Goal: Task Accomplishment & Management: Manage account settings

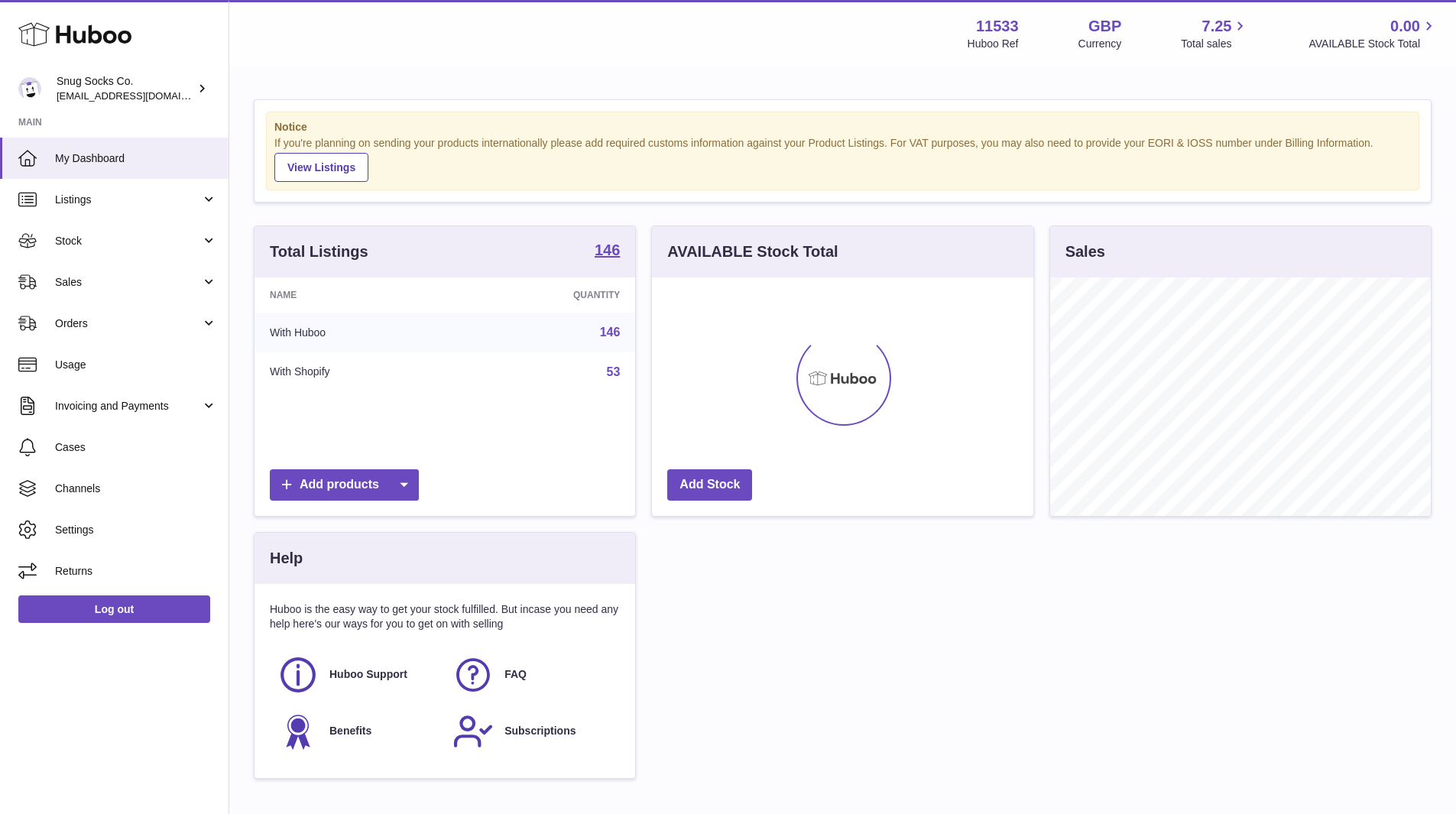
scroll to position [238, 381]
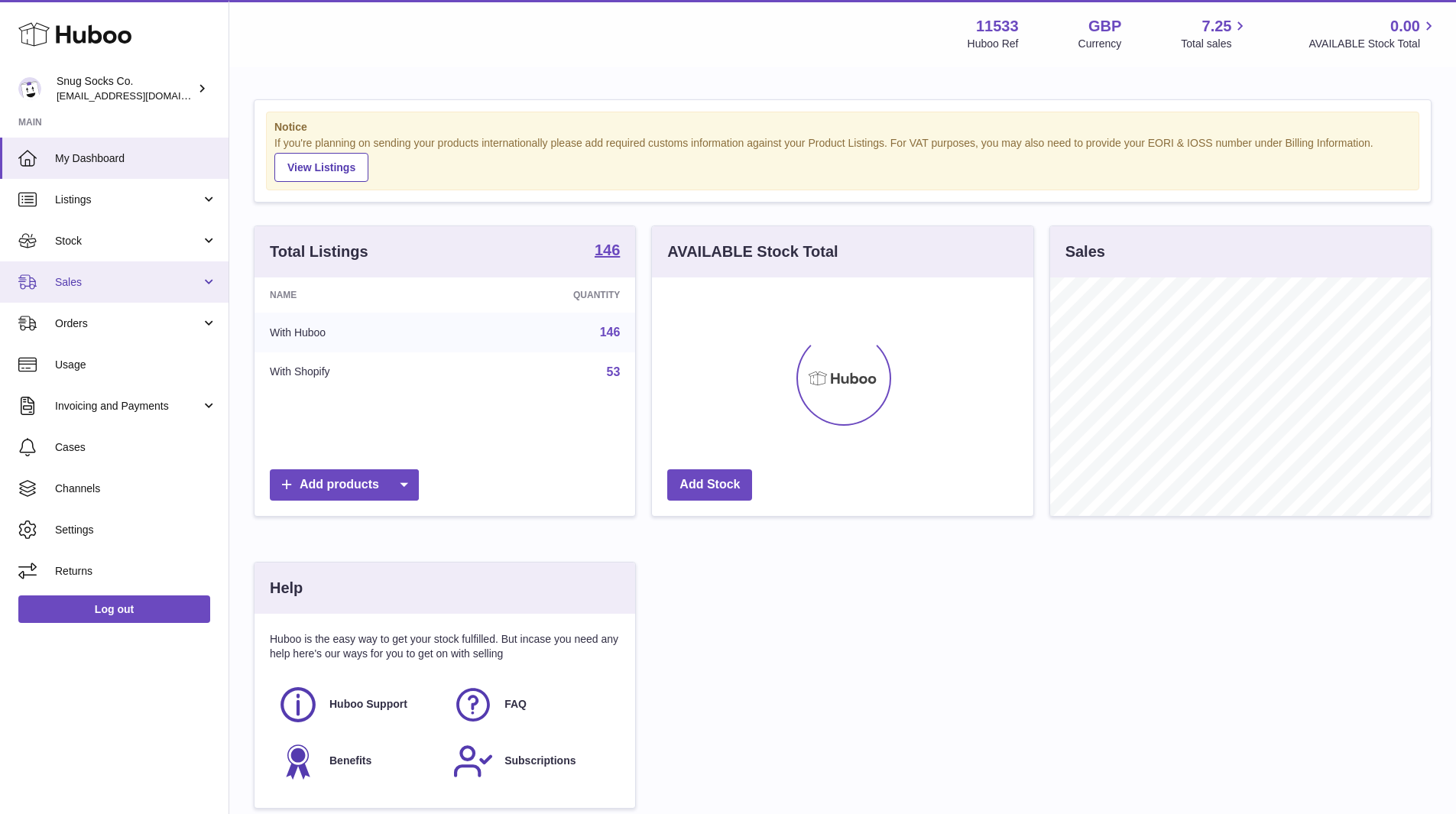
click at [96, 290] on link "Sales" at bounding box center [114, 281] width 229 height 41
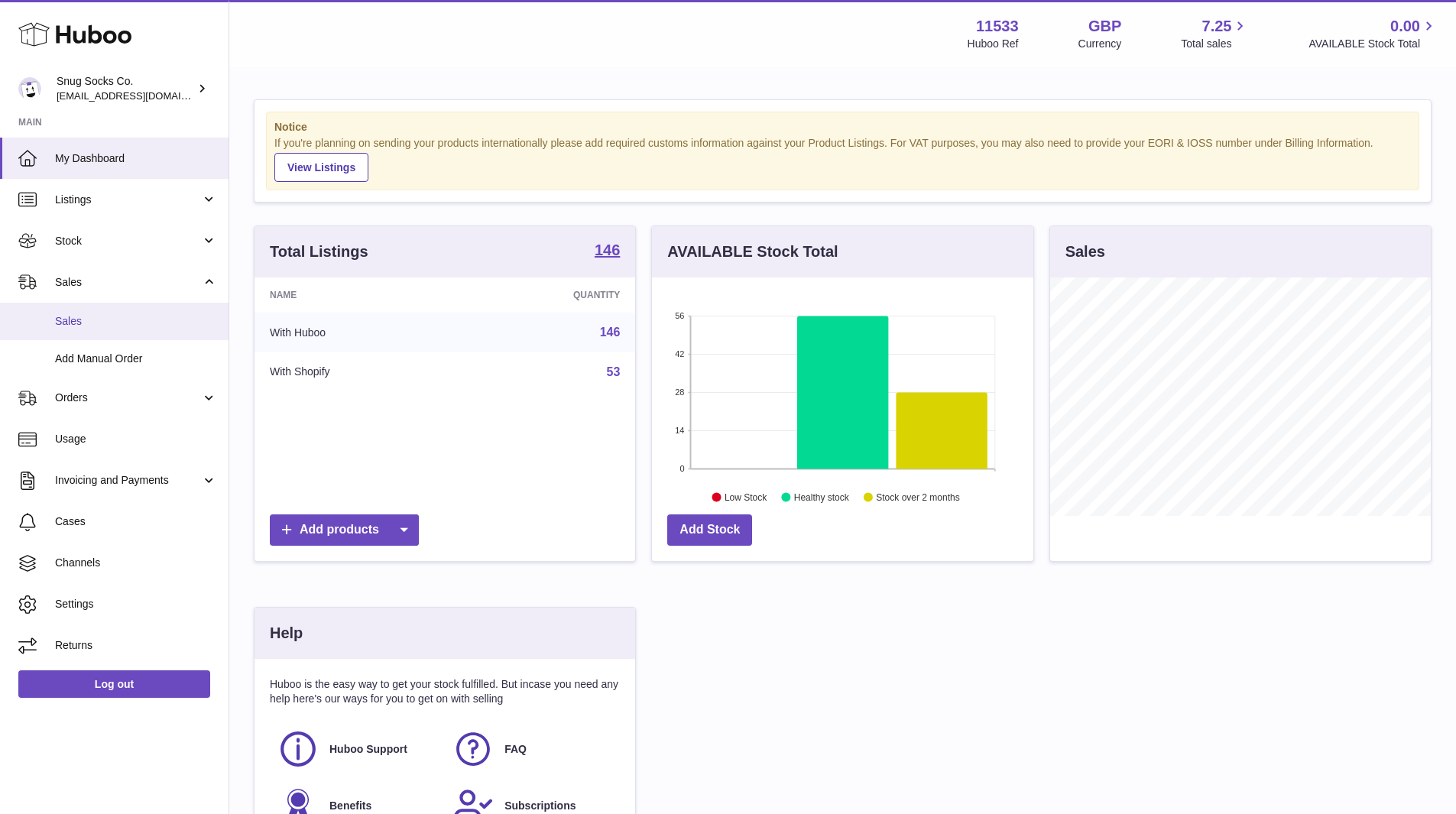
click at [86, 312] on link "Sales" at bounding box center [114, 321] width 229 height 38
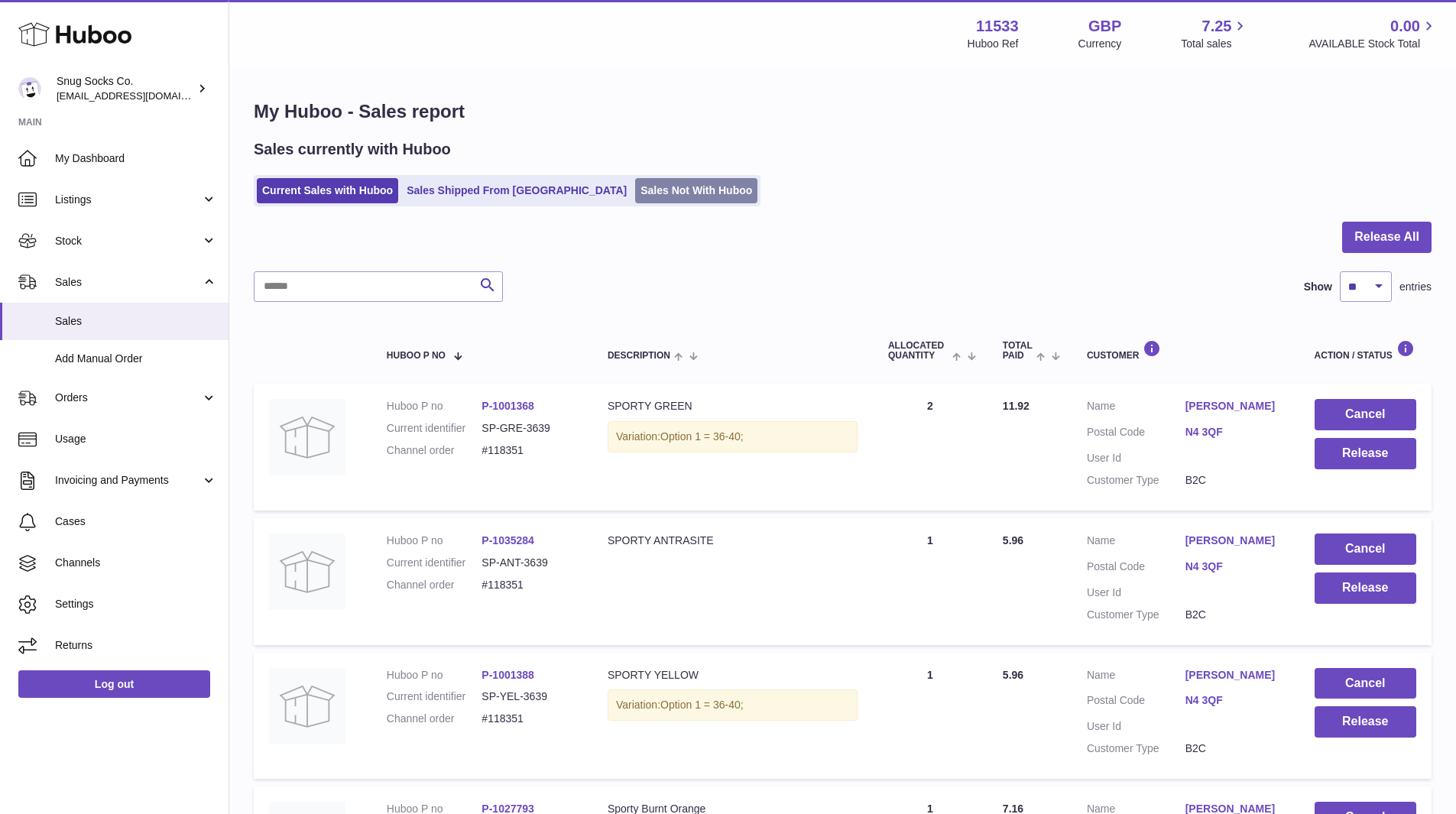
click at [635, 195] on link "Sales Not With Huboo" at bounding box center [696, 191] width 122 height 25
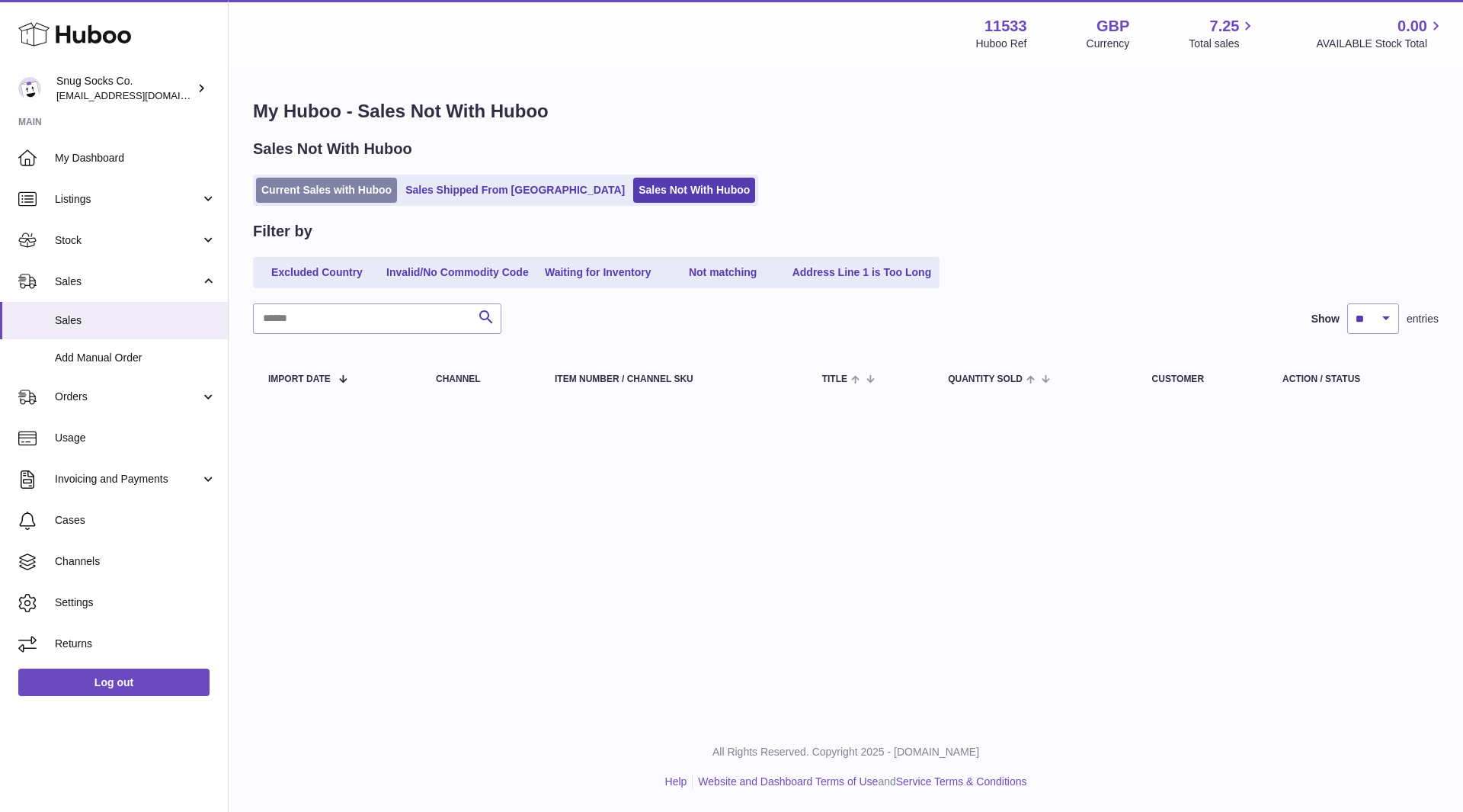
click at [326, 186] on link "Current Sales with Huboo" at bounding box center [326, 190] width 141 height 25
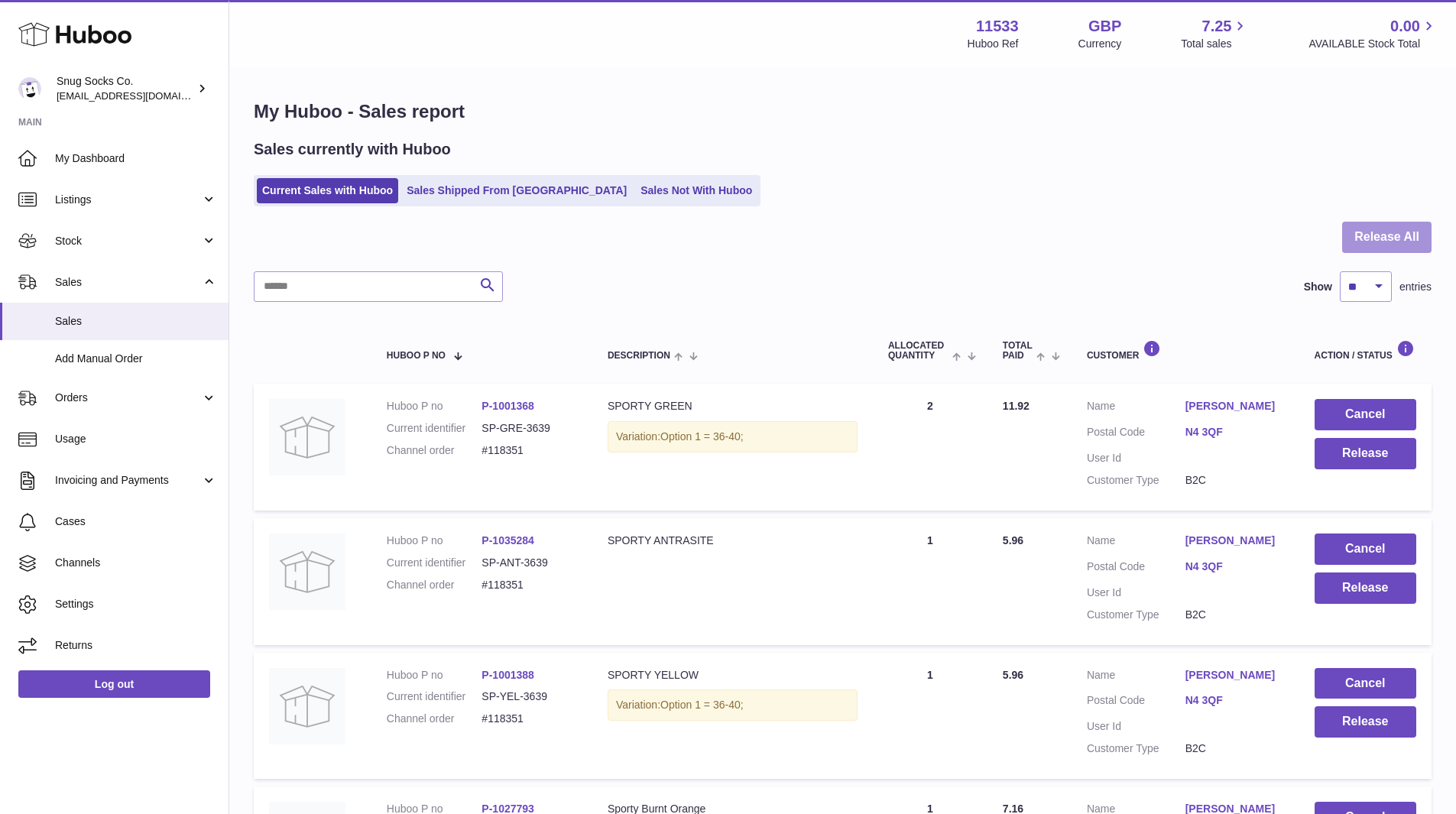
click at [1407, 230] on button "Release All" at bounding box center [1387, 237] width 90 height 31
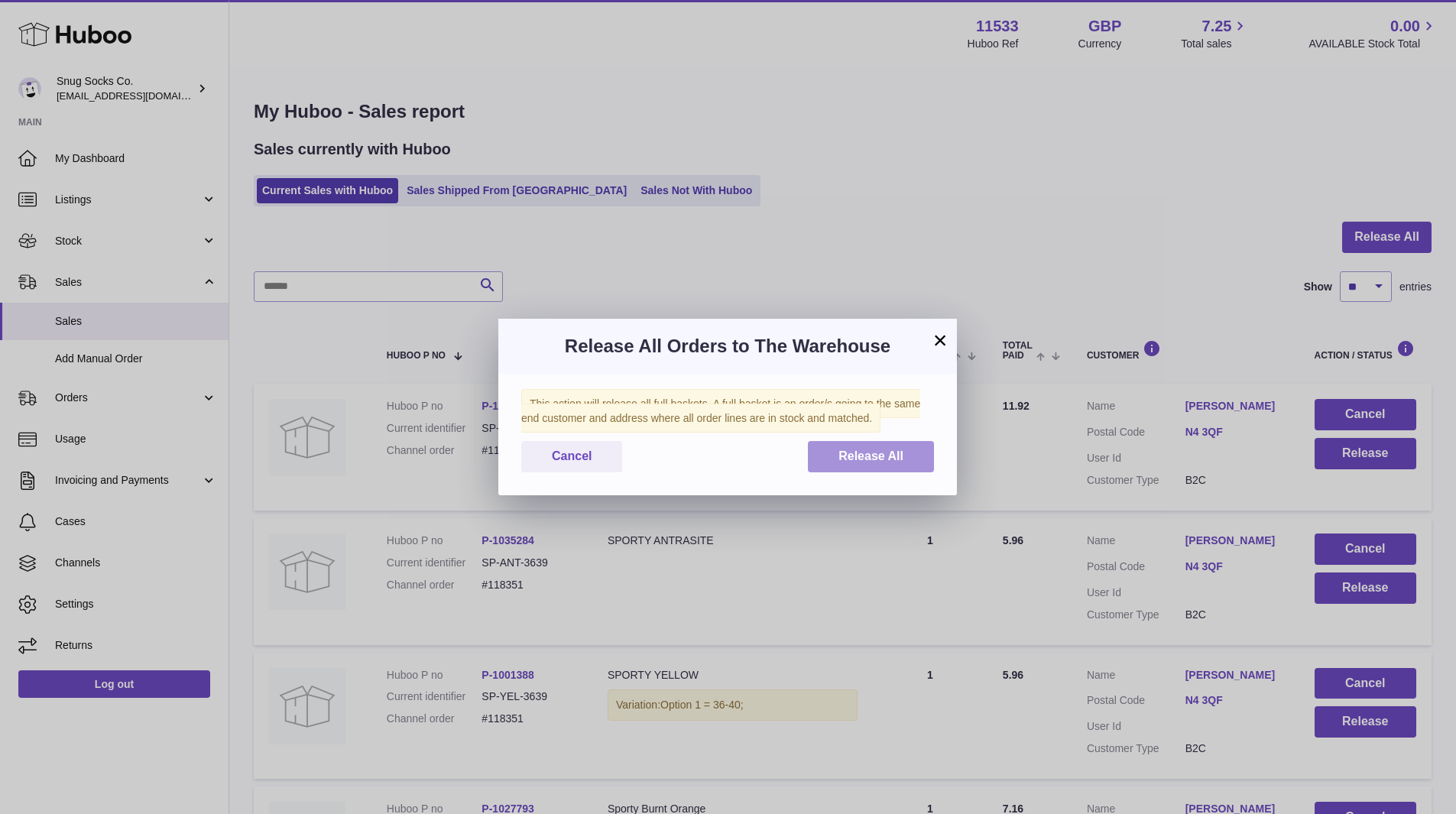
click at [881, 457] on span "Release All" at bounding box center [871, 455] width 65 height 13
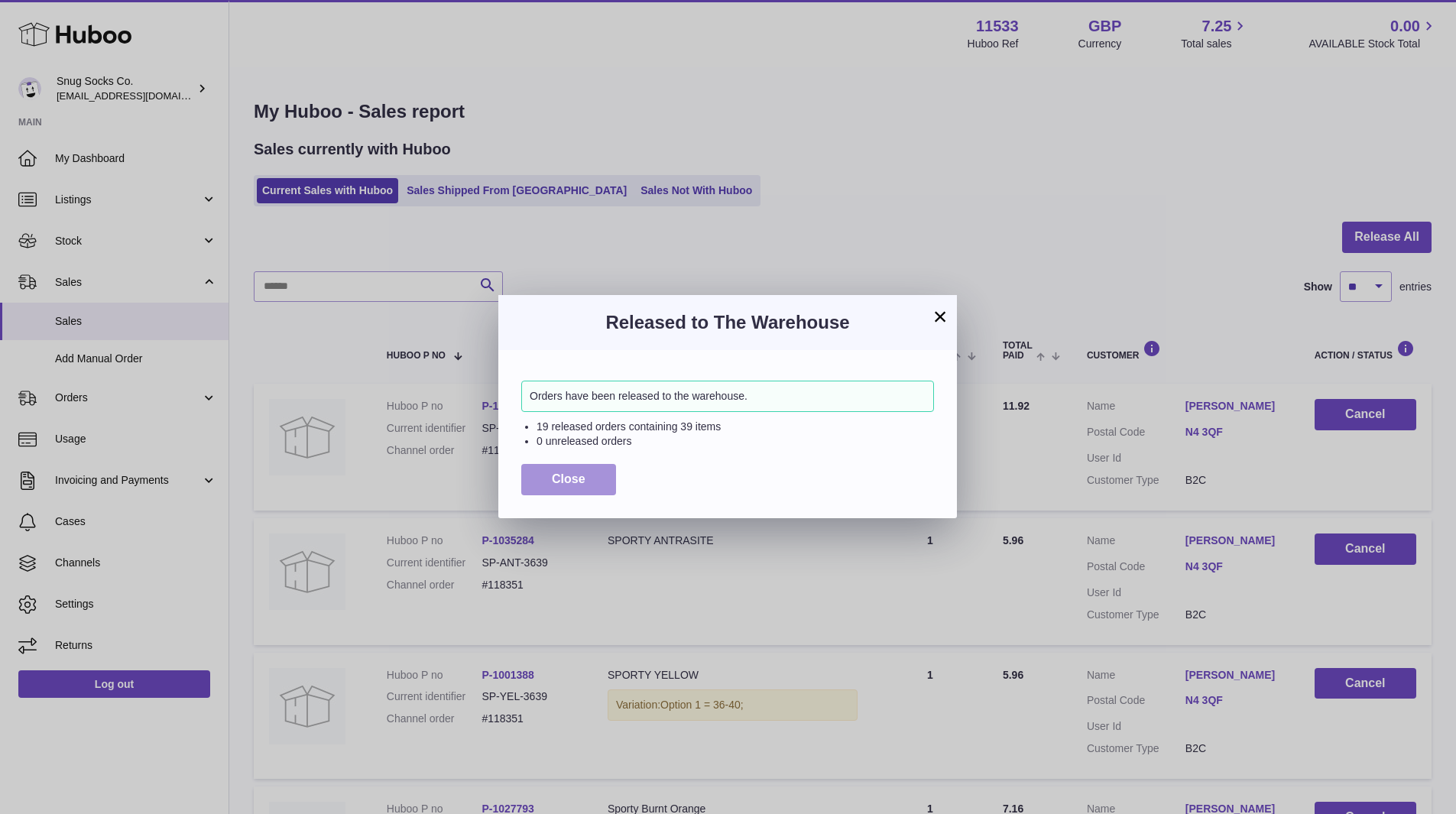
click at [582, 477] on span "Close" at bounding box center [568, 479] width 33 height 13
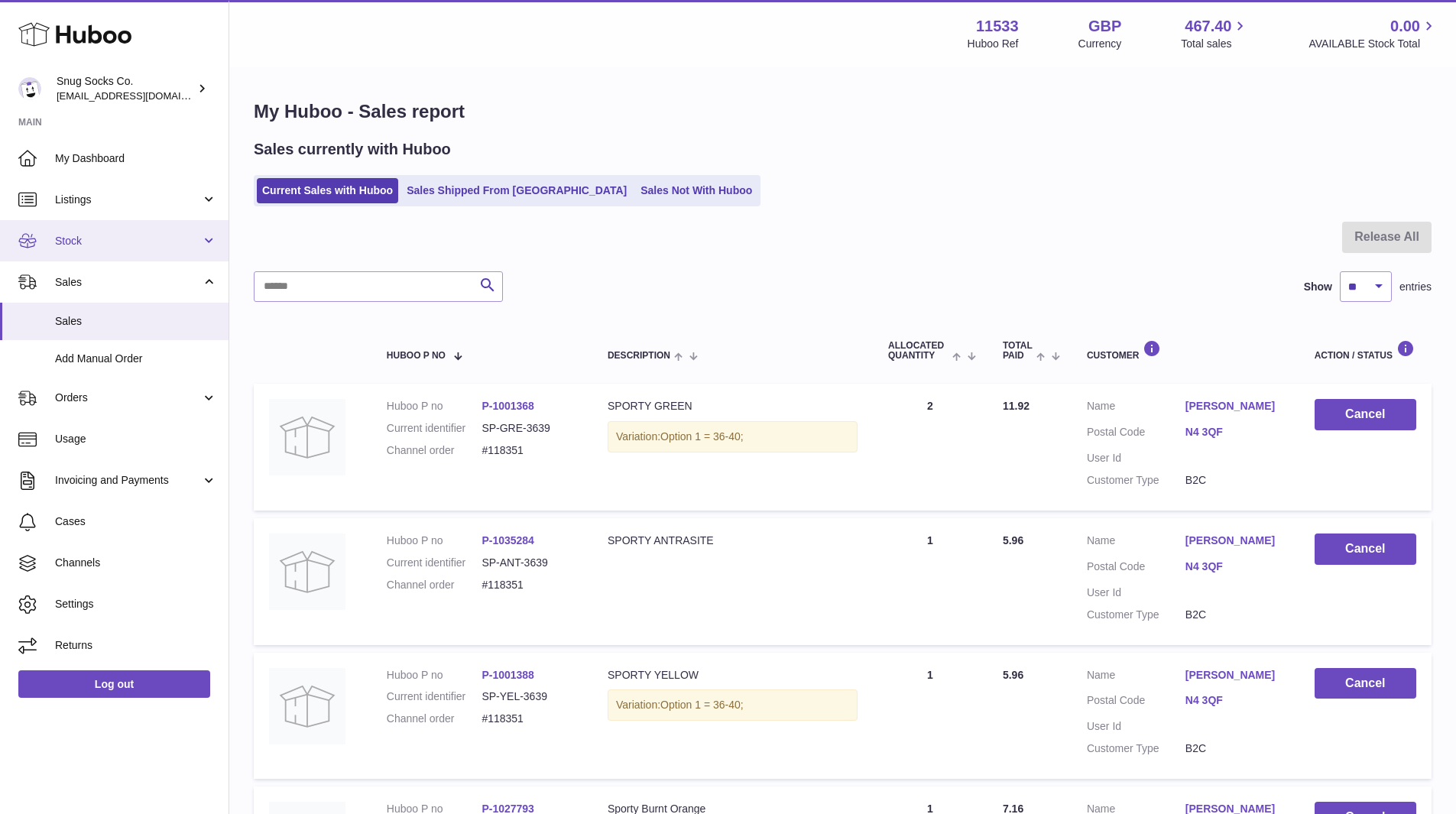
click at [112, 246] on span "Stock" at bounding box center [127, 241] width 146 height 14
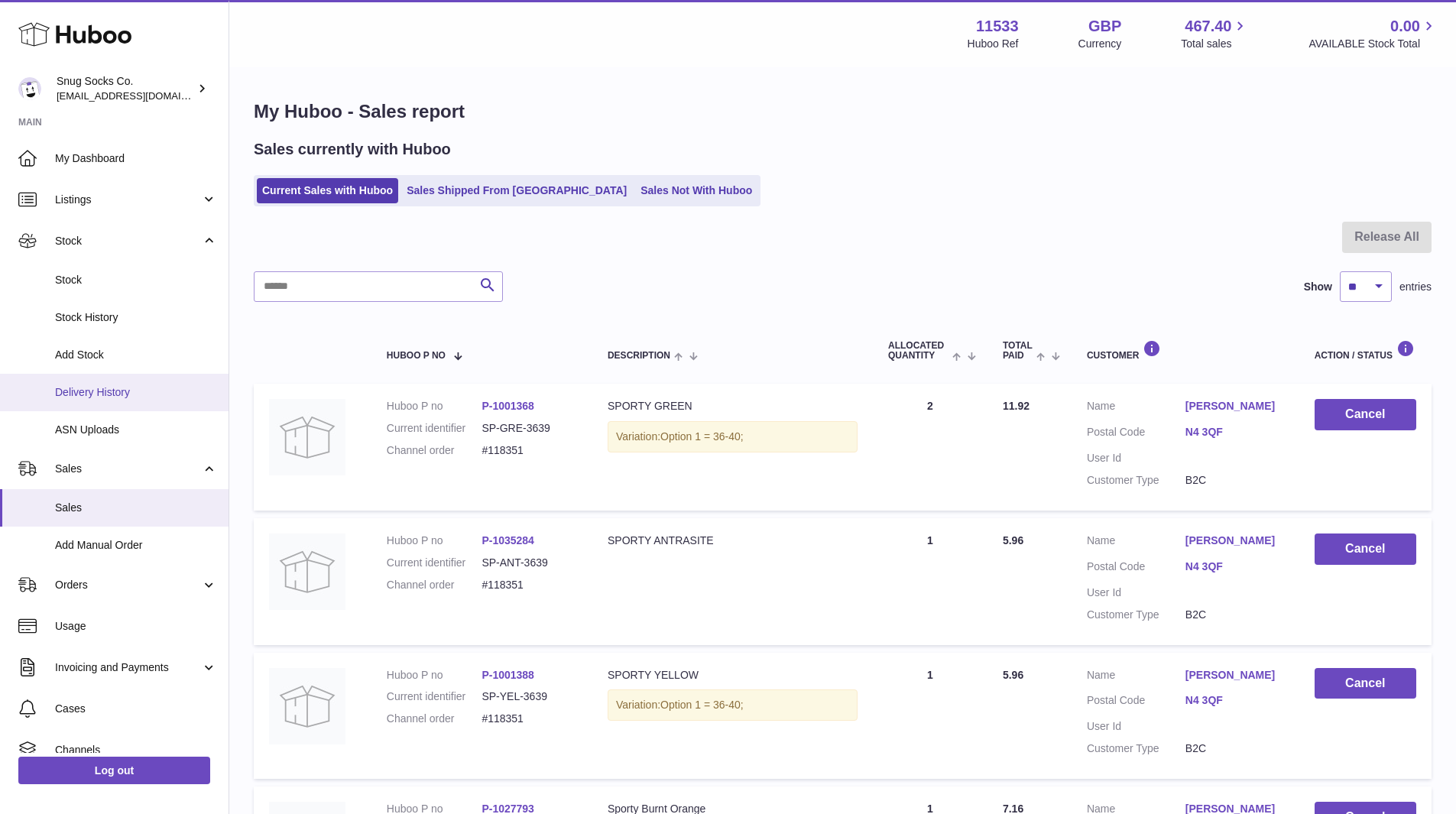
click at [135, 390] on span "Delivery History" at bounding box center [135, 393] width 162 height 14
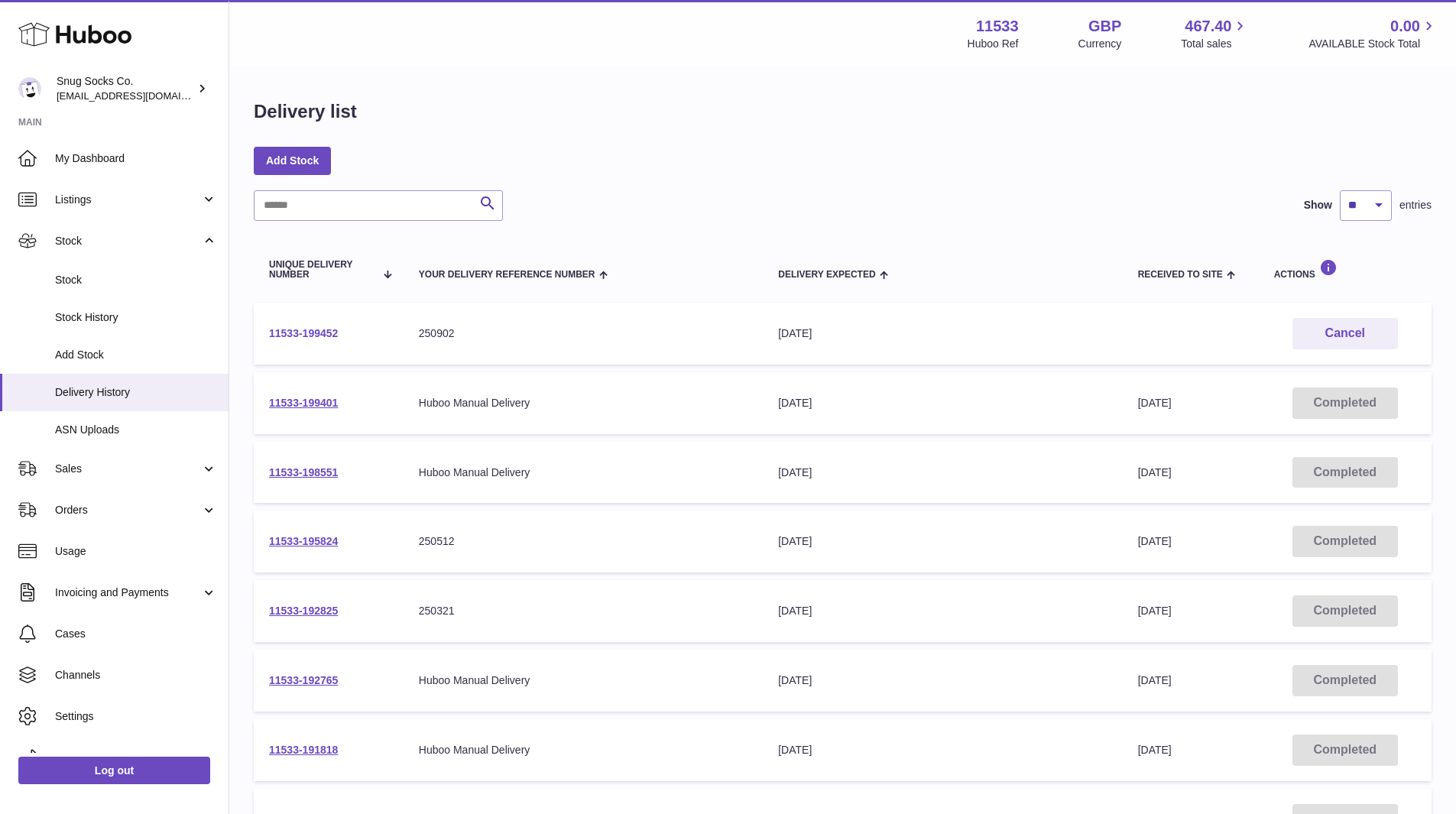
click at [292, 327] on link "11533-199452" at bounding box center [303, 333] width 69 height 13
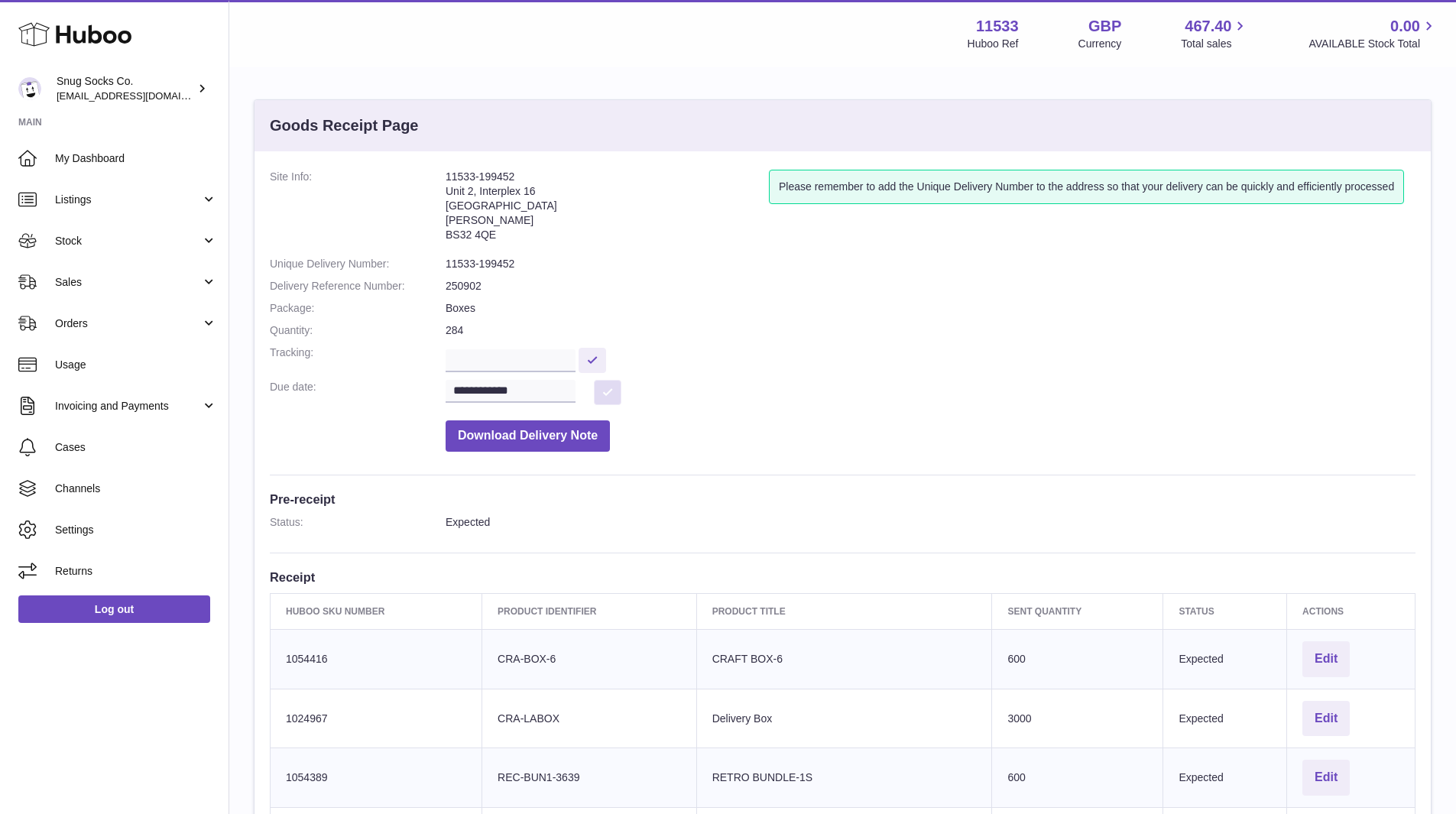
click at [613, 391] on button at bounding box center [607, 393] width 28 height 25
click at [608, 394] on button at bounding box center [607, 393] width 28 height 25
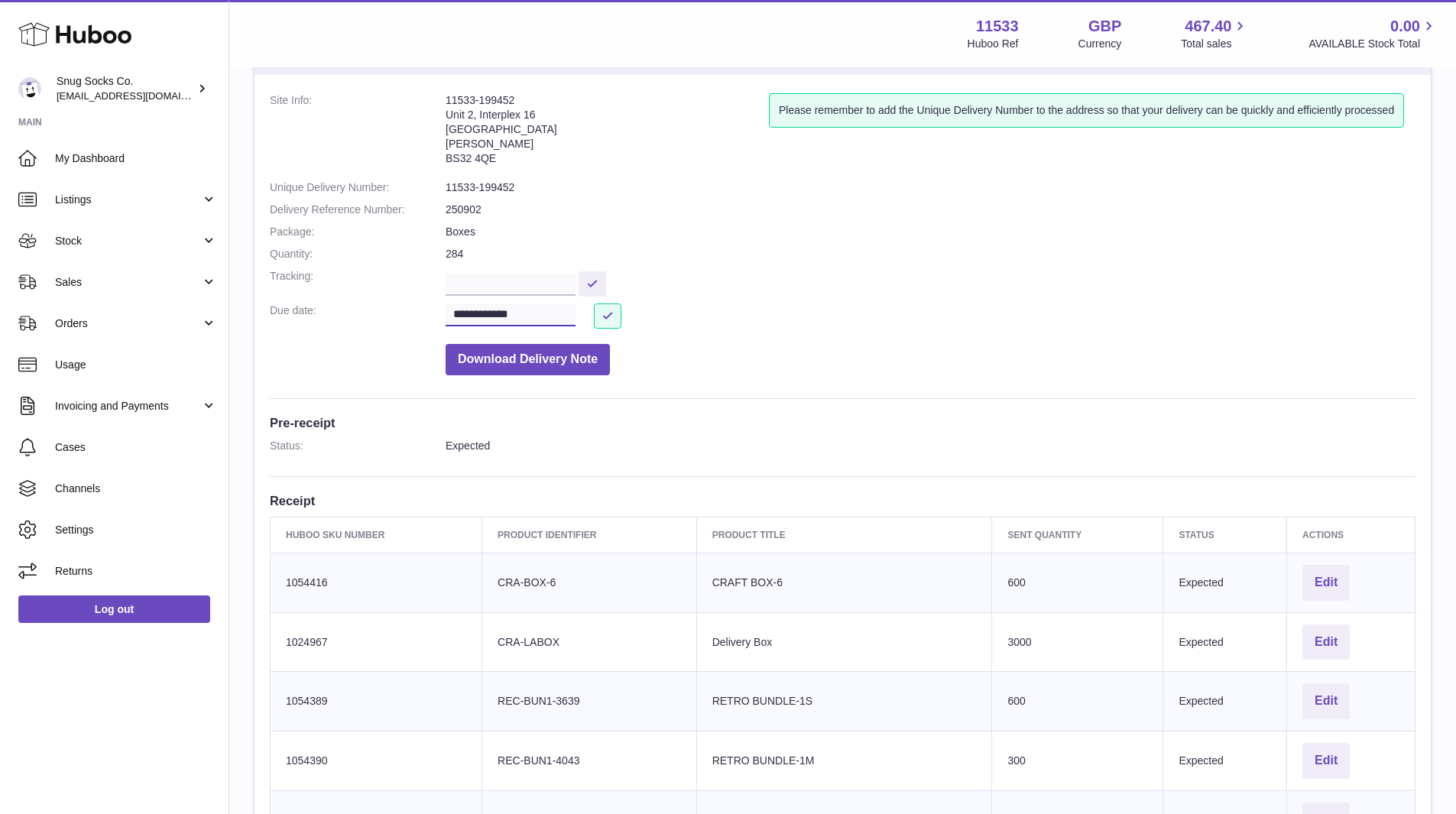
click at [496, 303] on input "**********" at bounding box center [510, 315] width 130 height 23
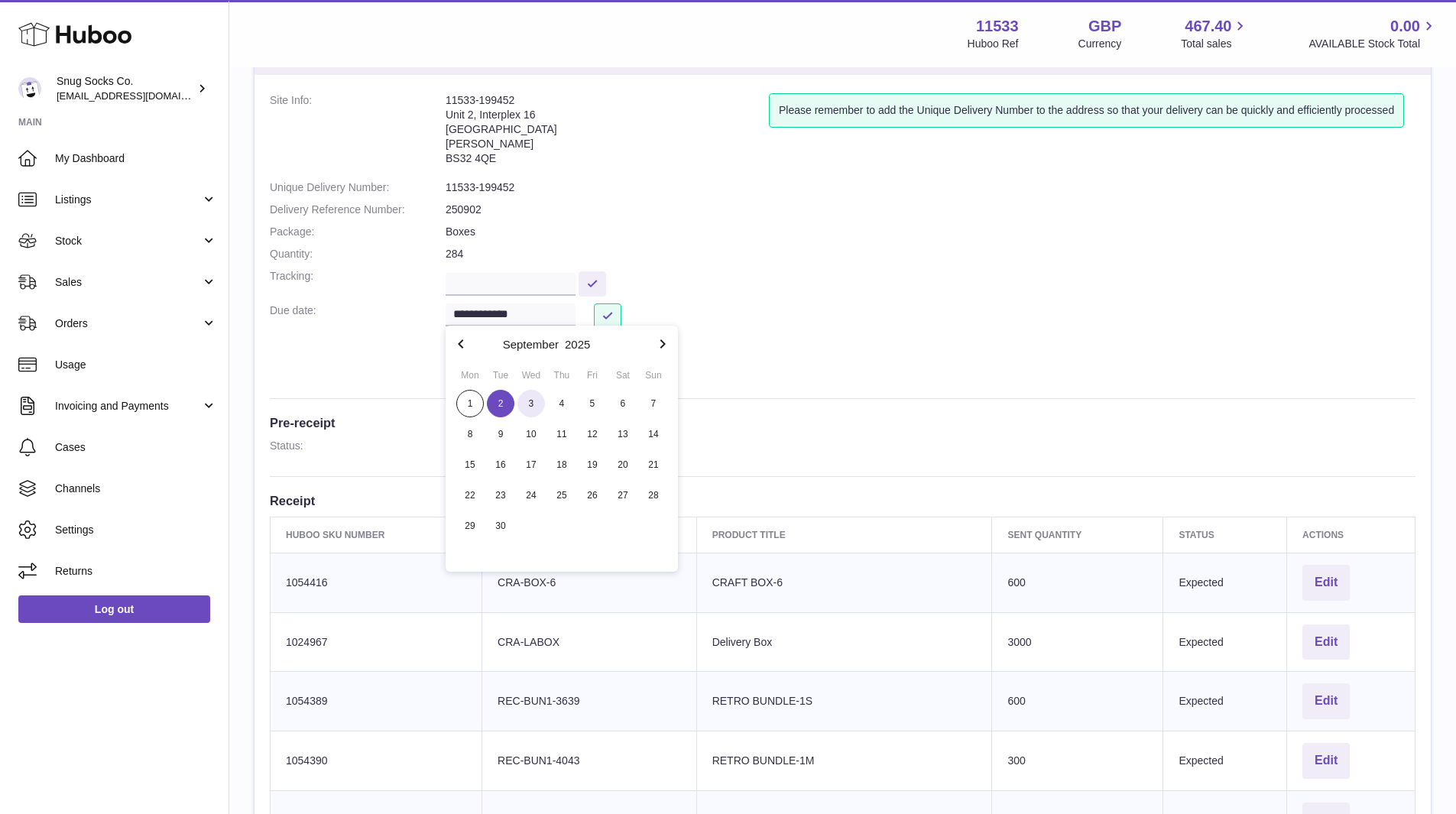
click at [532, 397] on span "3" at bounding box center [531, 403] width 28 height 28
type input "**********"
click at [603, 315] on button at bounding box center [607, 316] width 28 height 25
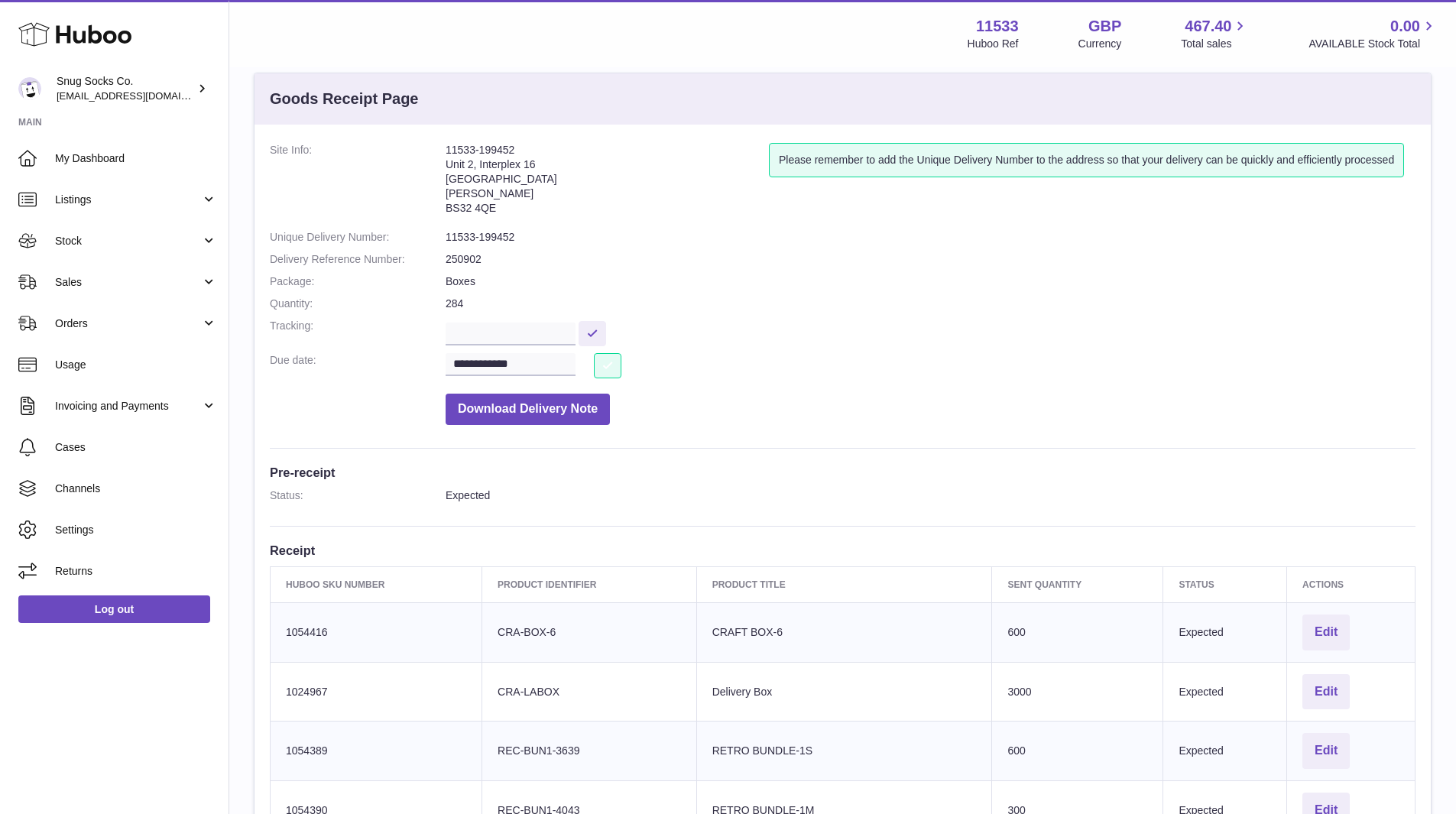
scroll to position [0, 0]
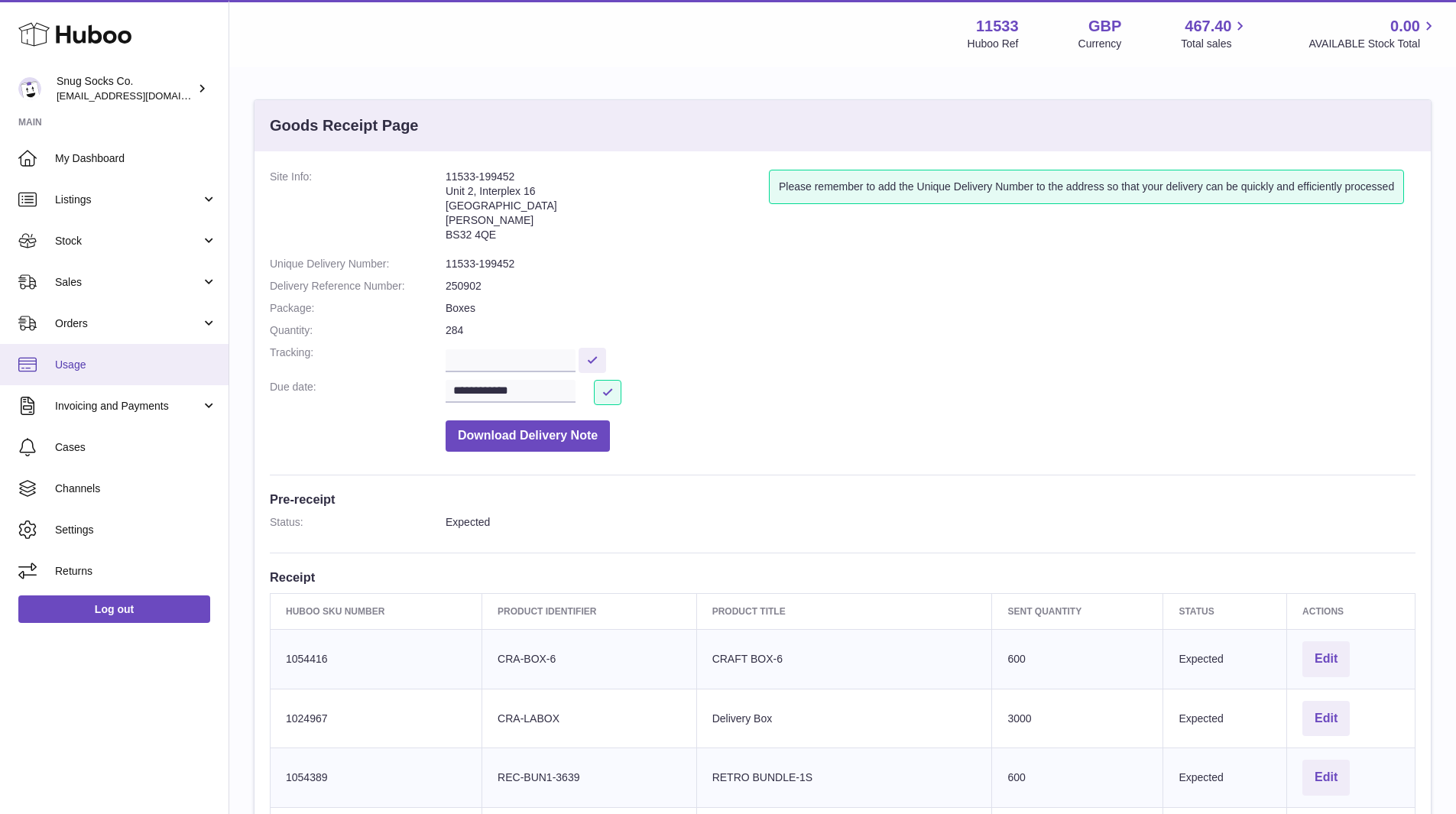
click at [93, 359] on span "Usage" at bounding box center [135, 365] width 162 height 14
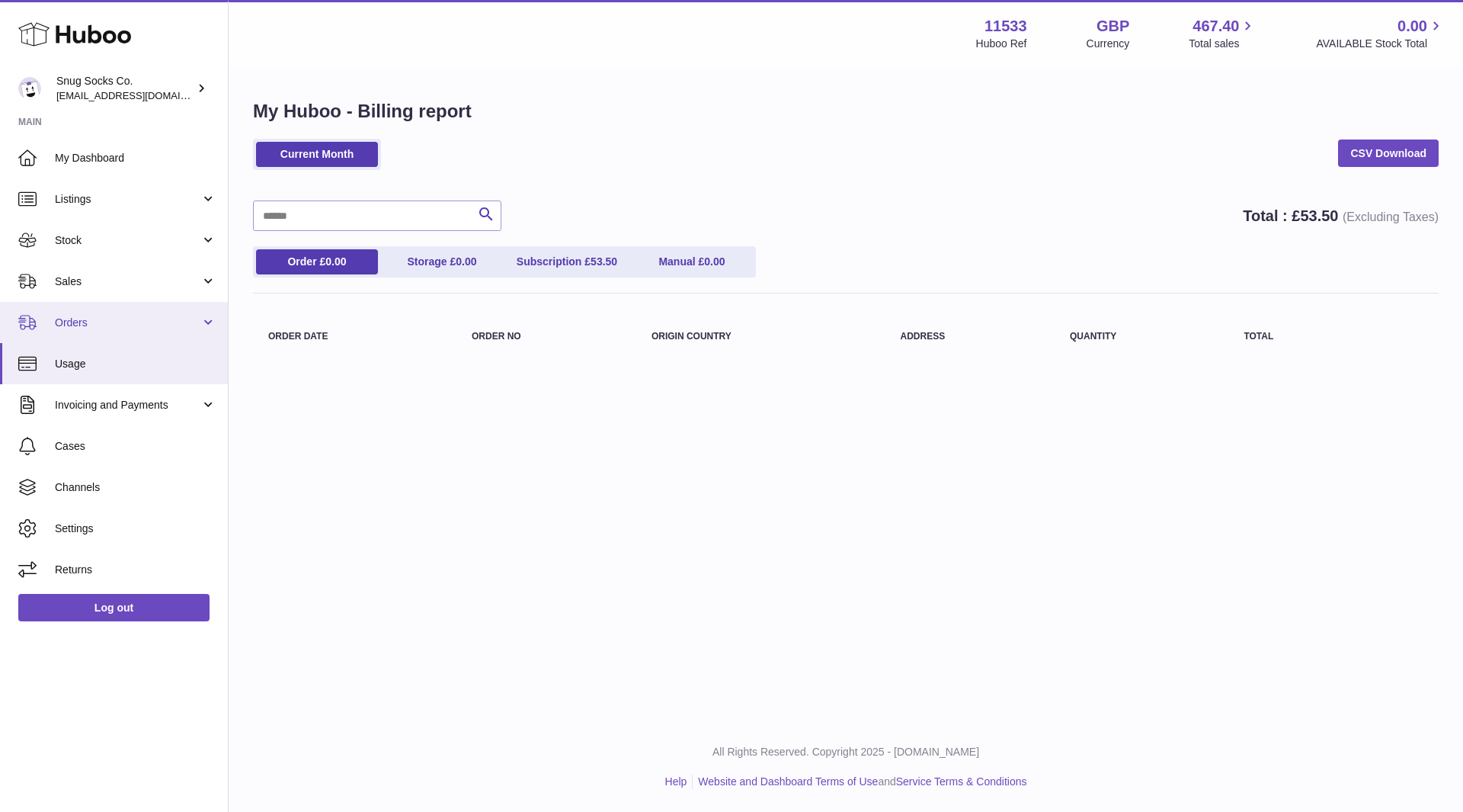
click at [57, 322] on span "Orders" at bounding box center [127, 323] width 146 height 14
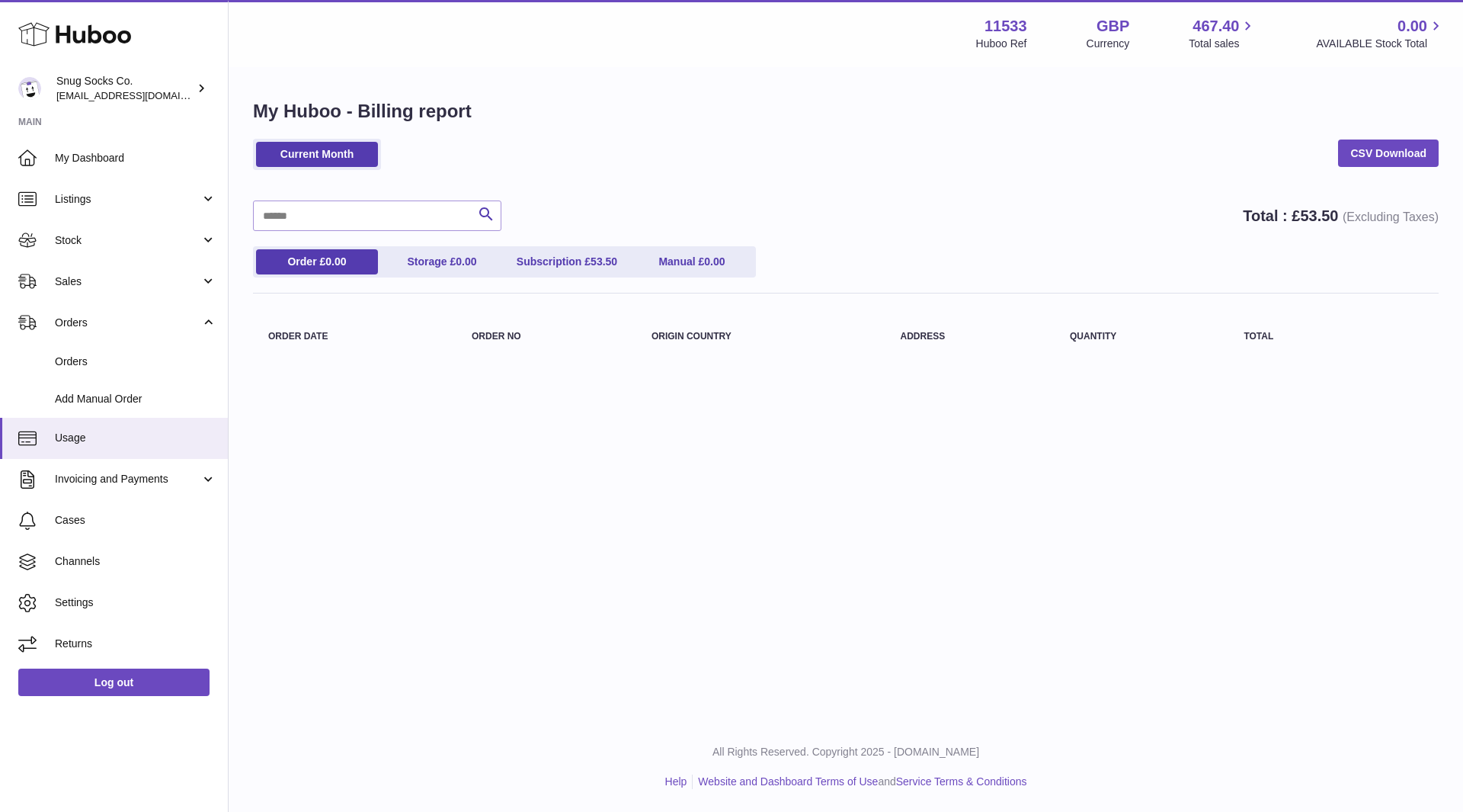
click at [535, 427] on div "Menu Huboo 11533 Huboo Ref GBP Currency 467.40 Total sales 0.00 AVAILABLE Stock…" at bounding box center [846, 360] width 1235 height 722
click at [156, 479] on span "Invoicing and Payments" at bounding box center [127, 479] width 146 height 14
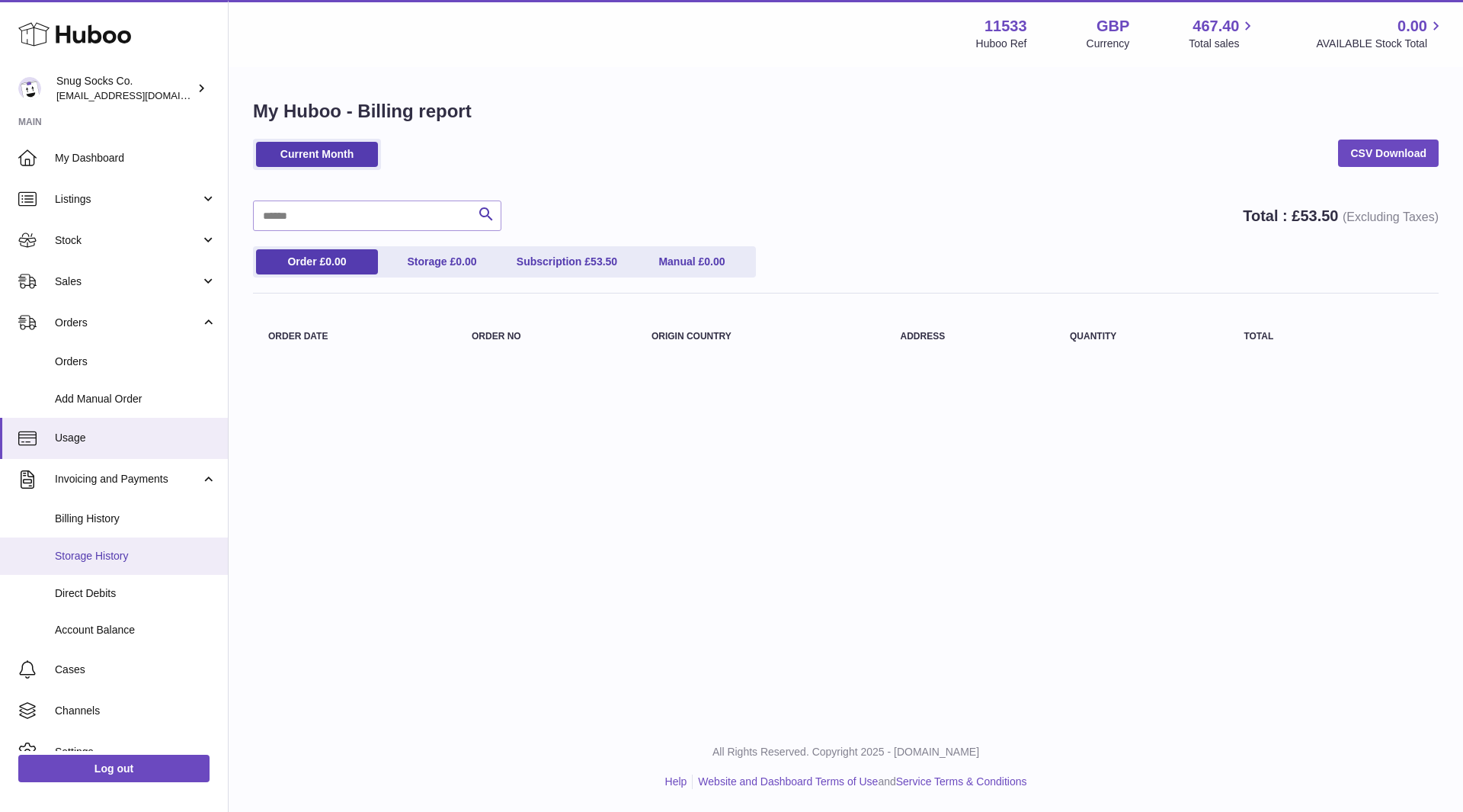
click at [112, 551] on span "Storage History" at bounding box center [135, 556] width 162 height 14
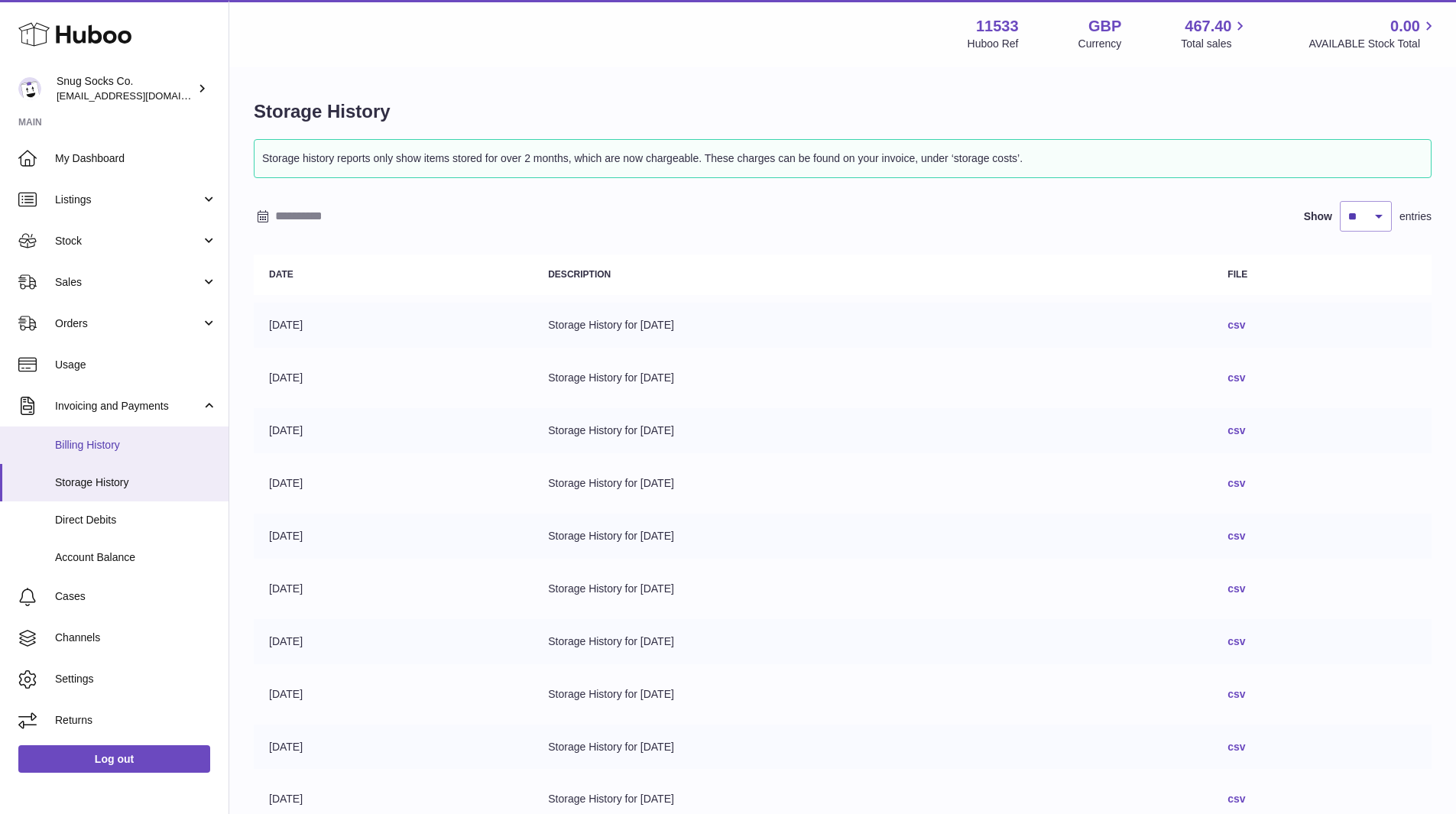
click at [91, 450] on span "Billing History" at bounding box center [135, 445] width 162 height 14
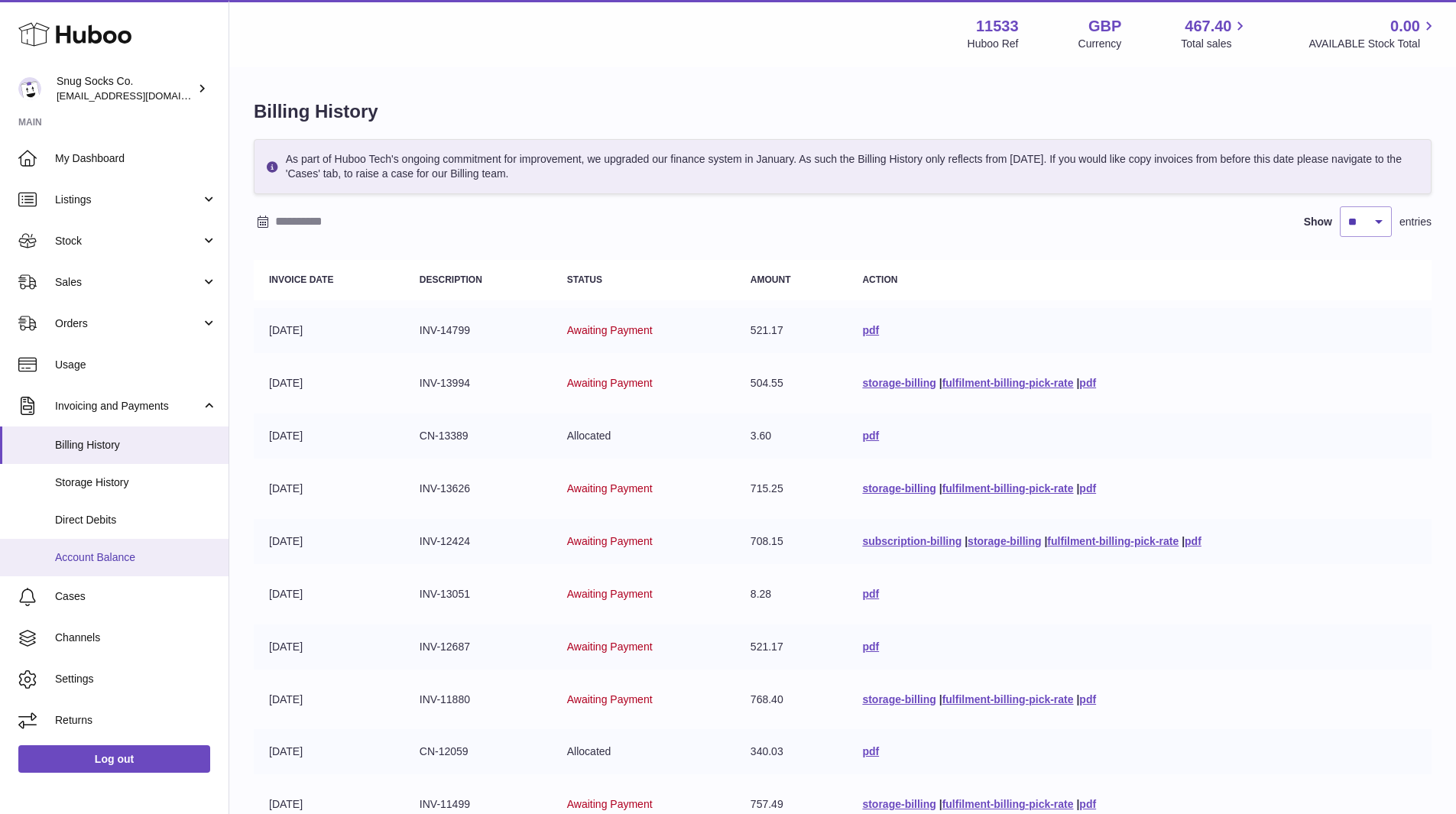
click at [112, 556] on span "Account Balance" at bounding box center [135, 558] width 162 height 14
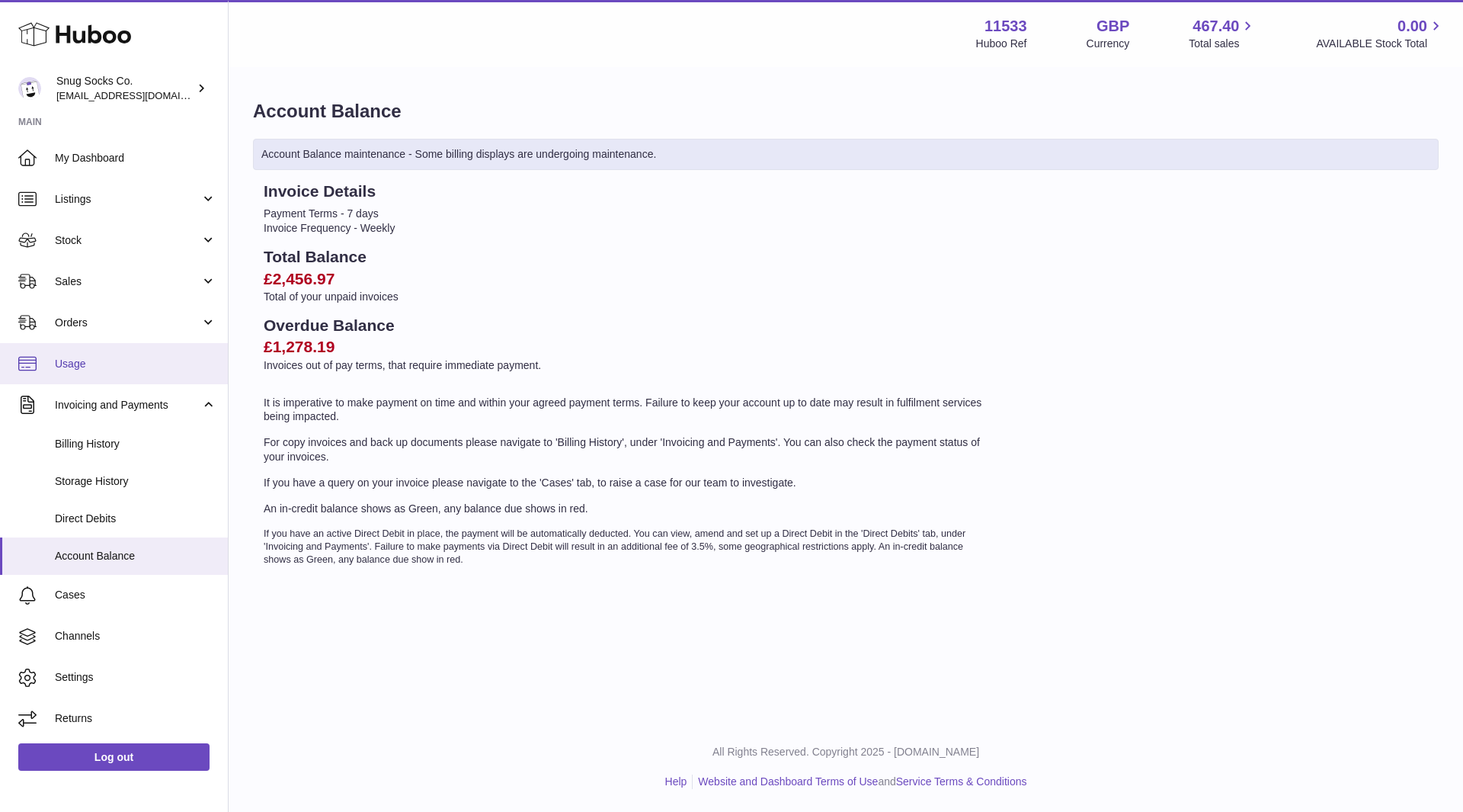
click at [84, 370] on span "Usage" at bounding box center [135, 364] width 162 height 14
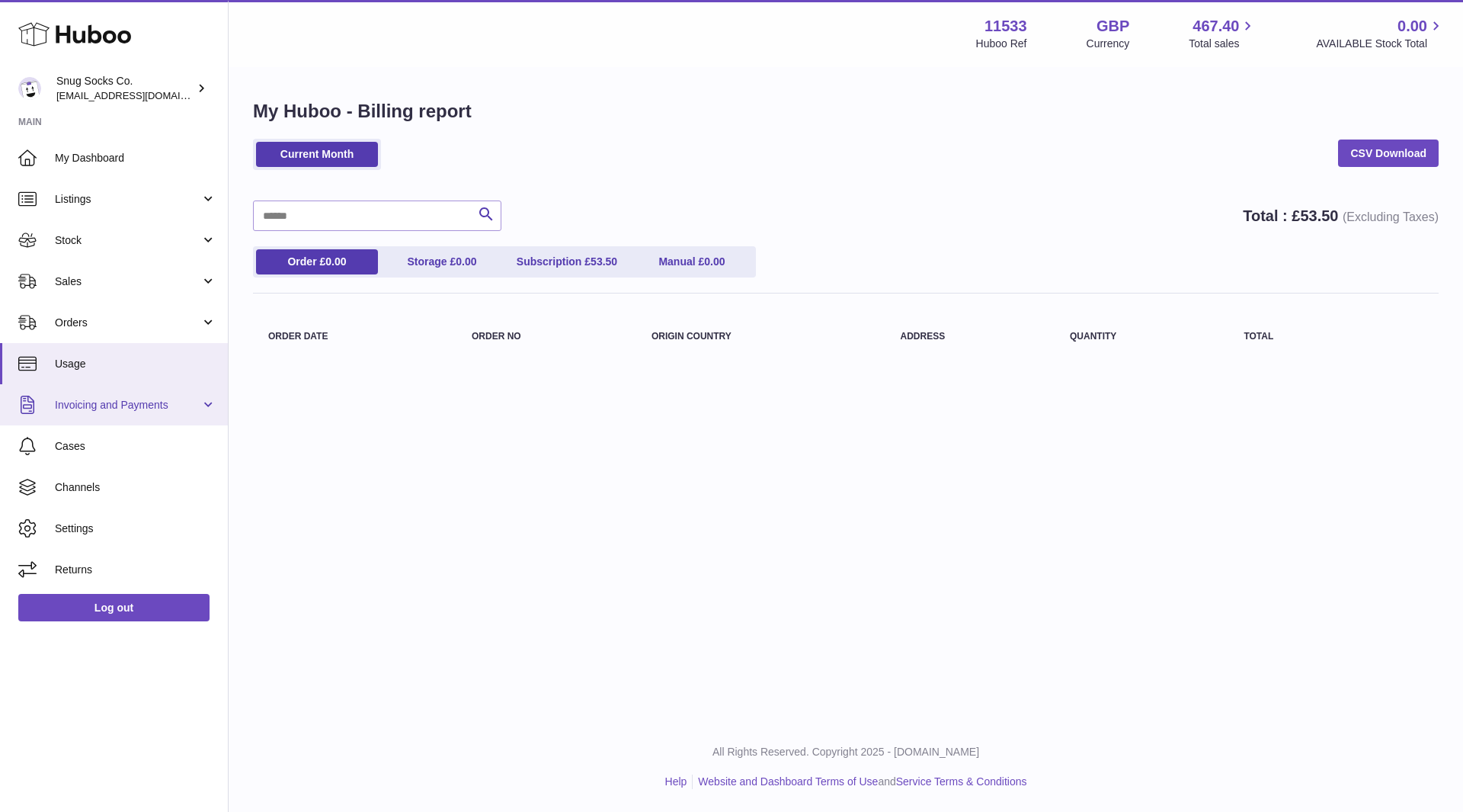
click at [109, 417] on link "Invoicing and Payments" at bounding box center [114, 405] width 228 height 41
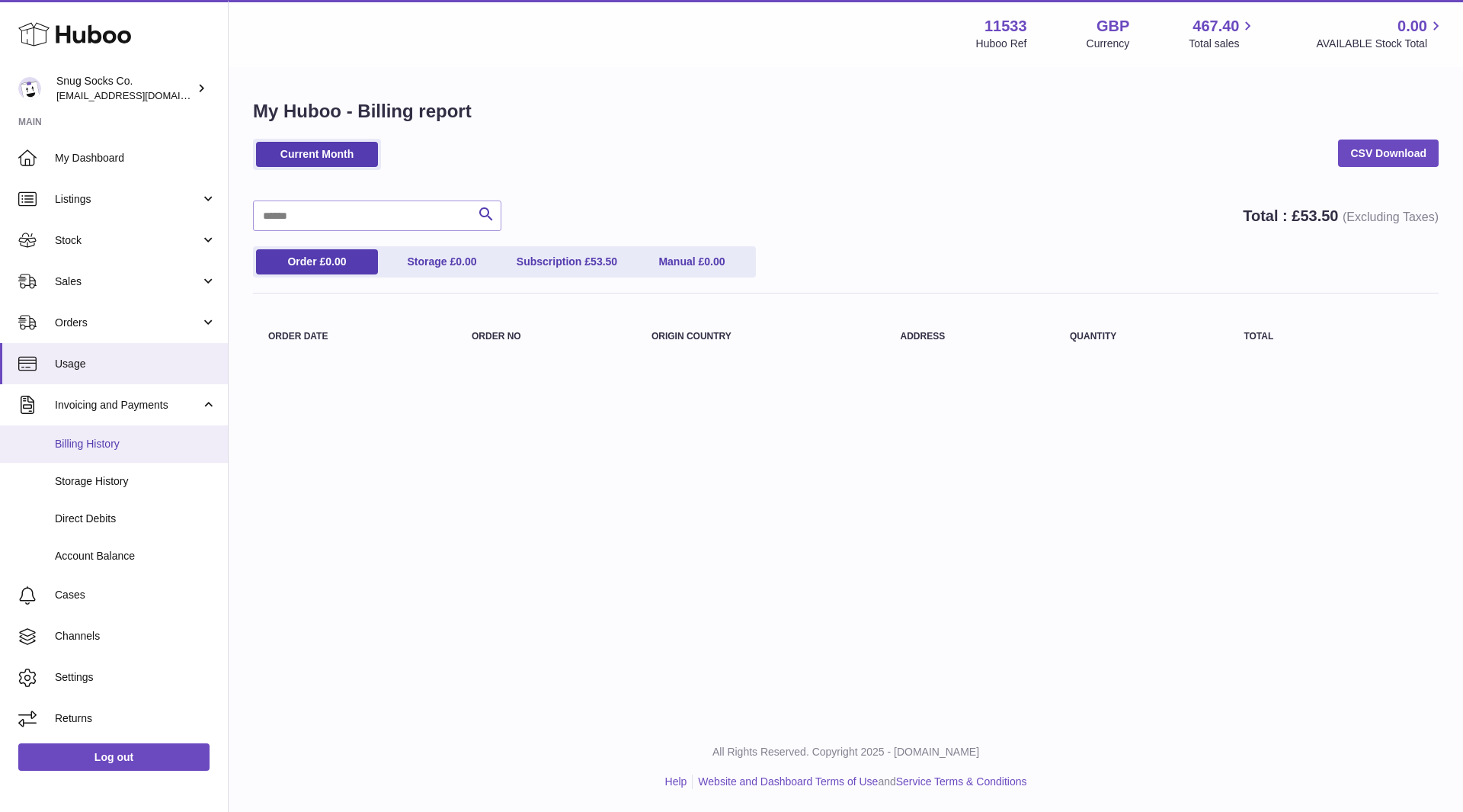
click at [102, 436] on span "Billing History" at bounding box center [135, 444] width 162 height 14
